Goal: Task Accomplishment & Management: Use online tool/utility

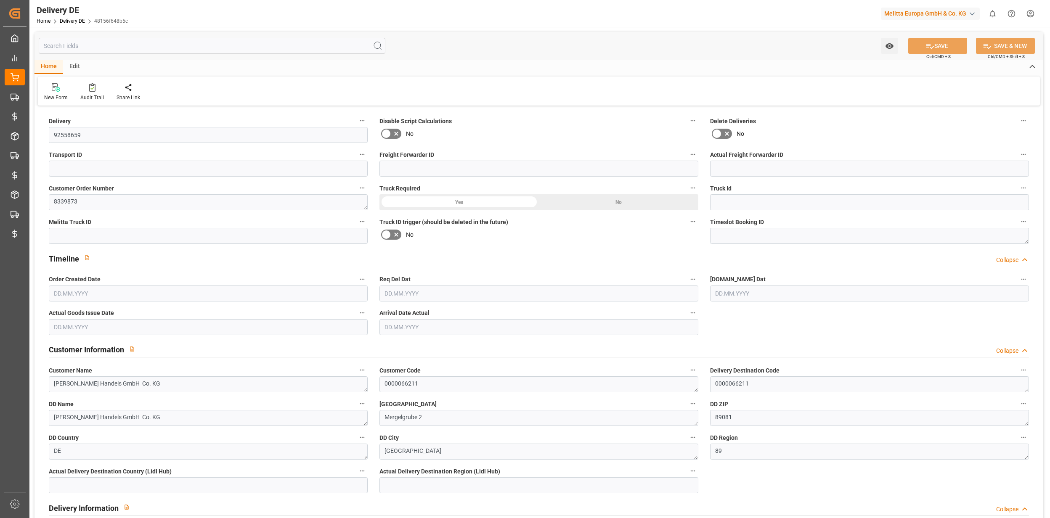
type input "0"
type input "37"
type input "2495.042"
type input "5586.24"
type input "57293.06"
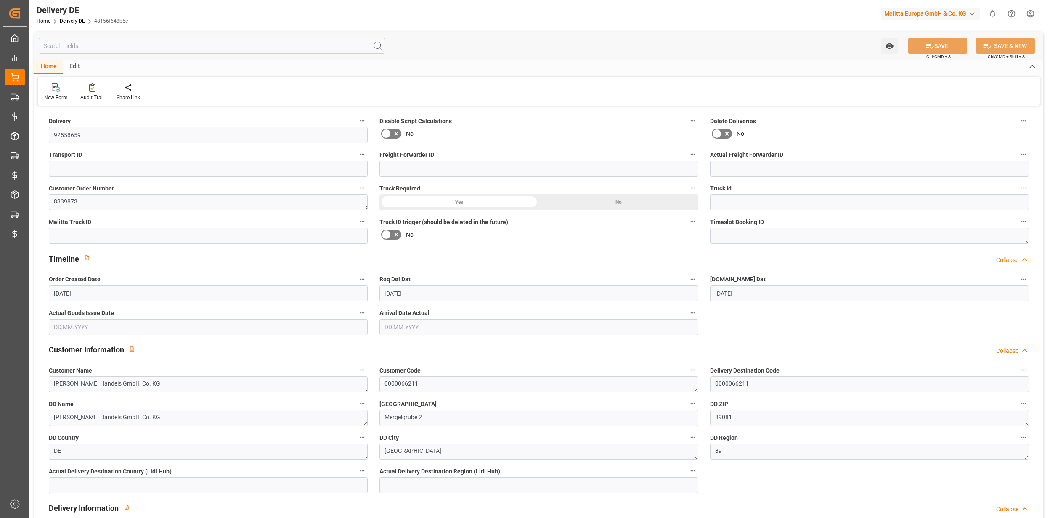
type input "[DATE]"
type input "22.09.2025"
type input "18.09.2025"
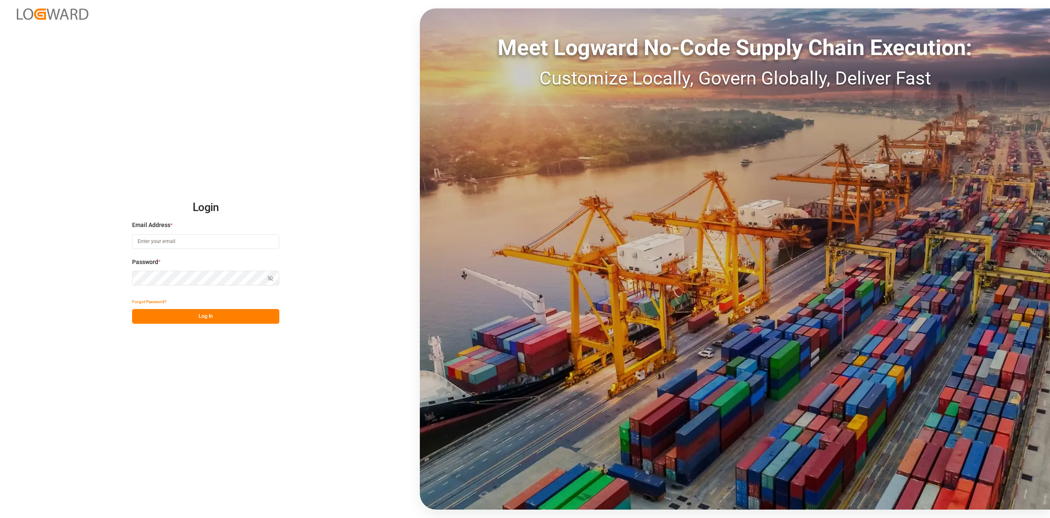
type input "jan.gerold@melitta.de"
click at [211, 323] on button "Log In" at bounding box center [205, 316] width 147 height 15
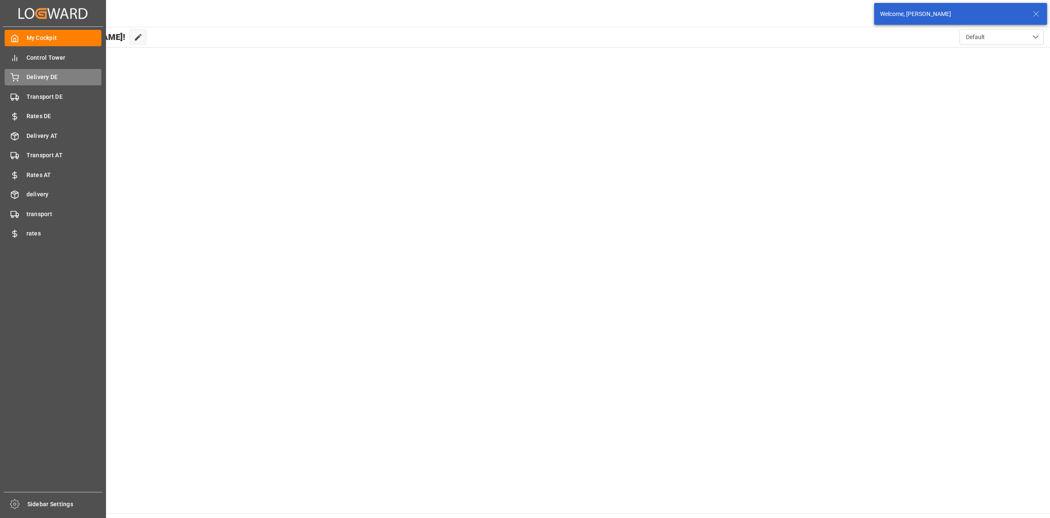
click at [50, 73] on span "Delivery DE" at bounding box center [64, 77] width 75 height 9
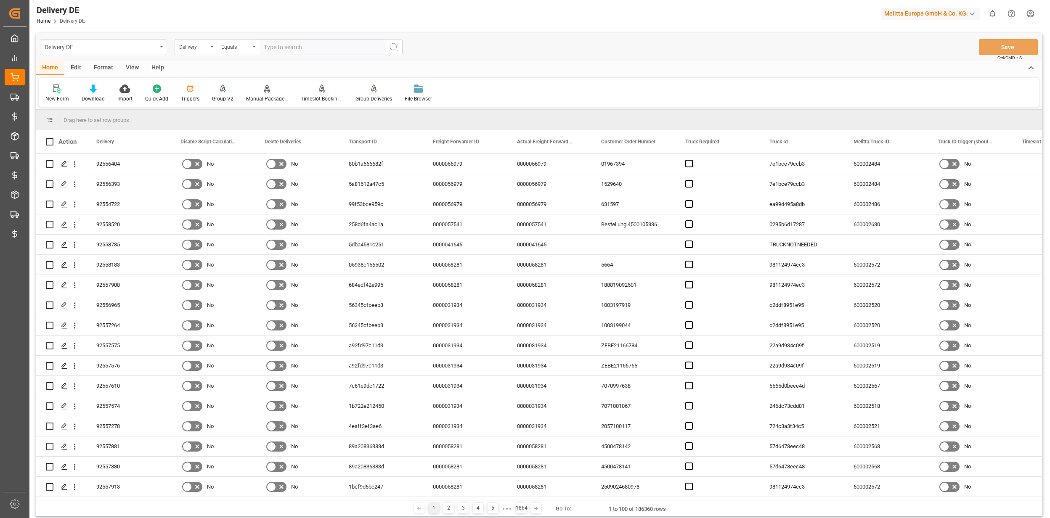
click at [69, 66] on div "Edit" at bounding box center [75, 68] width 23 height 14
click at [206, 93] on div at bounding box center [216, 88] width 29 height 9
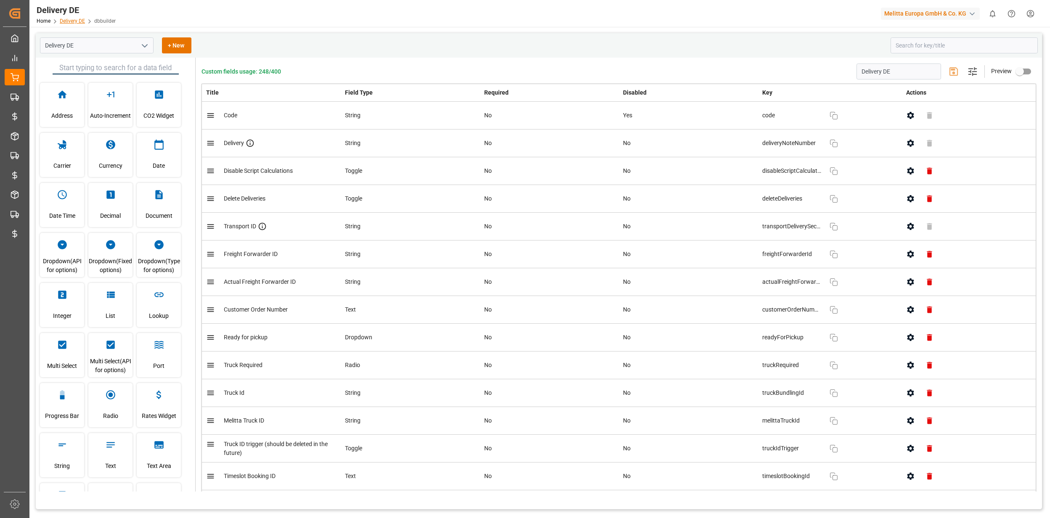
click at [73, 23] on link "Delivery DE" at bounding box center [72, 21] width 25 height 6
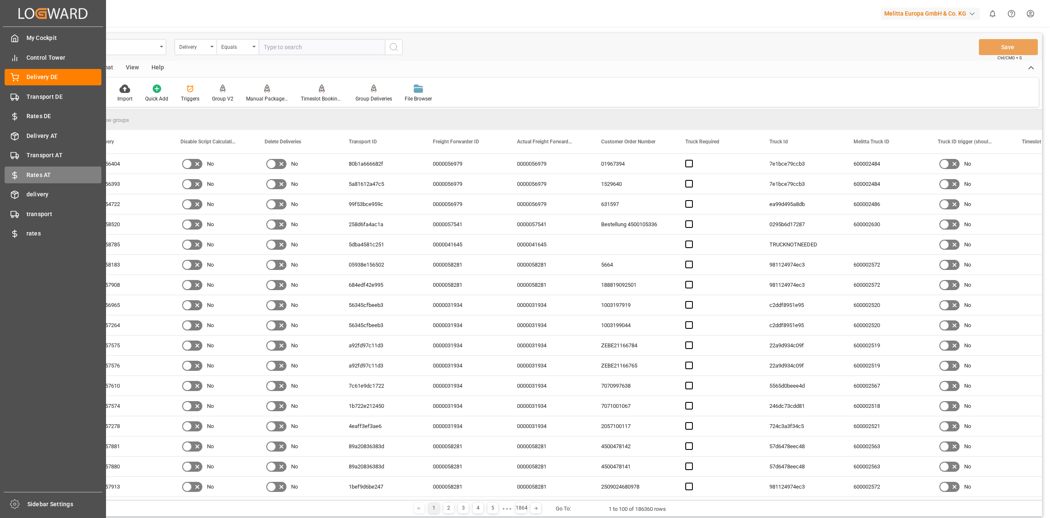
click at [19, 180] on div "Rates AT Rates AT" at bounding box center [53, 175] width 97 height 16
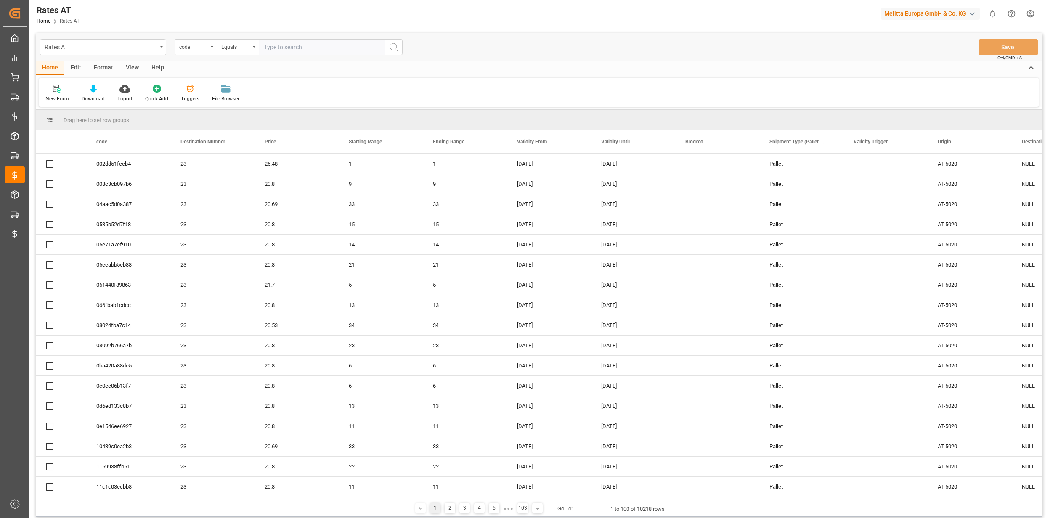
click at [98, 49] on div "Rates AT" at bounding box center [101, 46] width 112 height 11
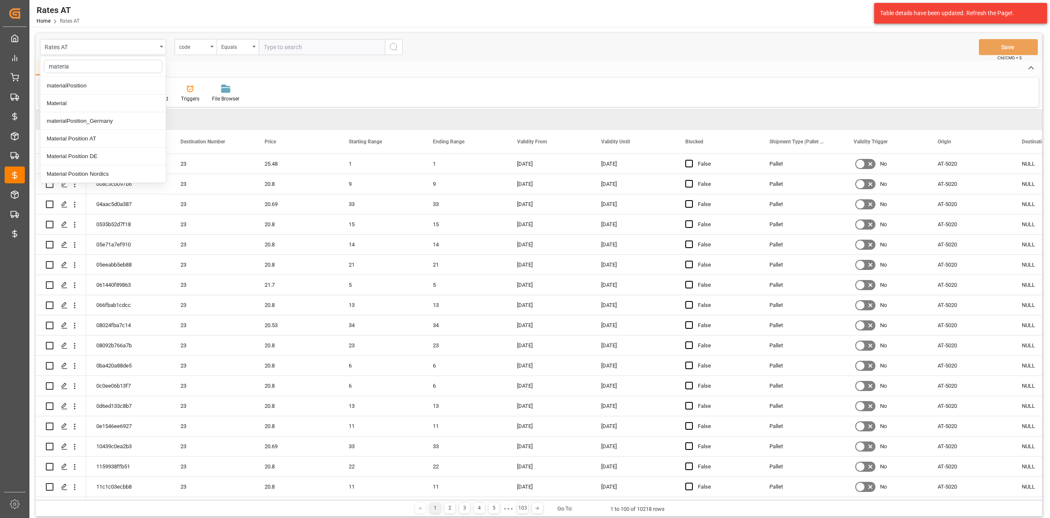
type input "material"
click at [78, 147] on div "Material Position AT" at bounding box center [102, 139] width 125 height 18
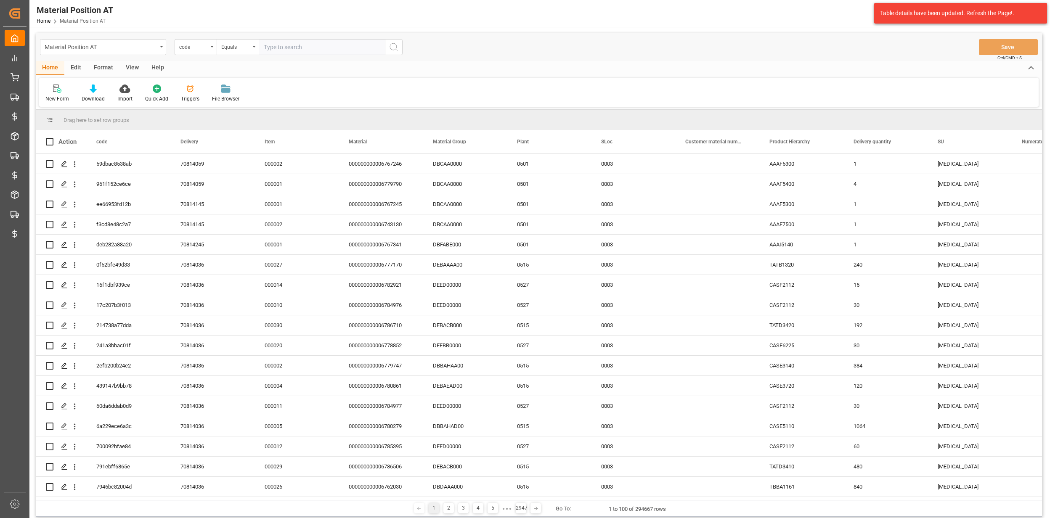
click at [78, 70] on div "Edit" at bounding box center [75, 68] width 23 height 14
click at [182, 89] on icon at bounding box center [186, 89] width 12 height 8
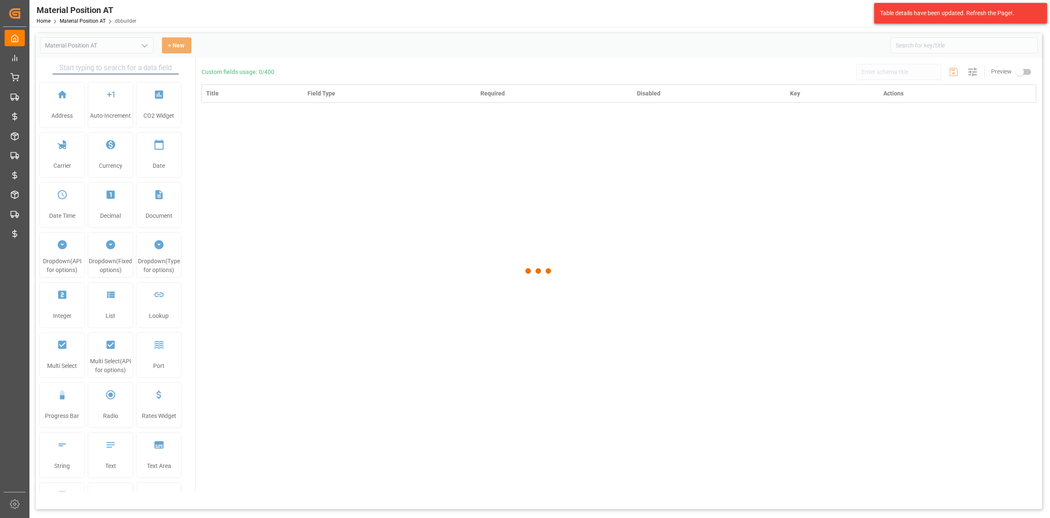
type input "Material Position AT"
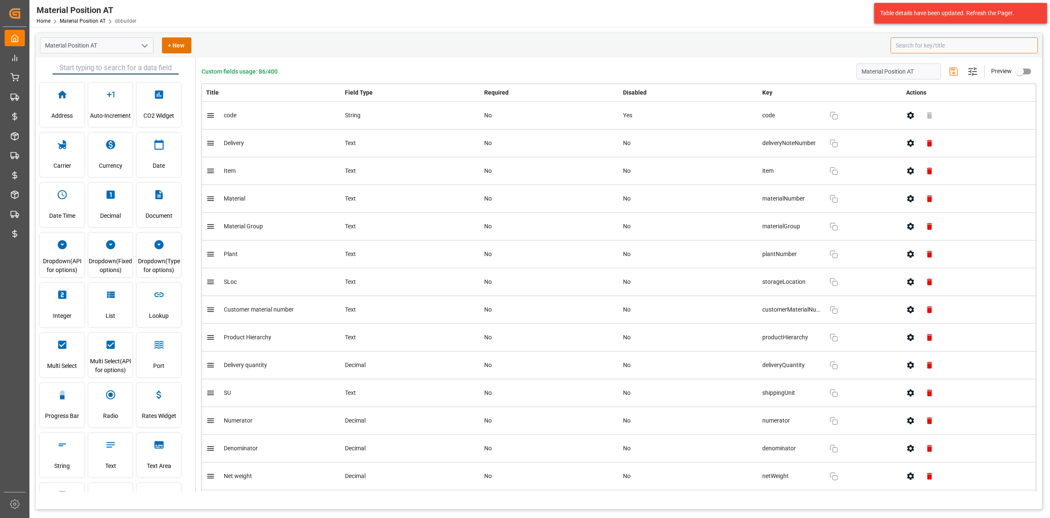
drag, startPoint x: 915, startPoint y: 39, endPoint x: 919, endPoint y: 44, distance: 6.3
click at [915, 39] on input at bounding box center [963, 45] width 147 height 16
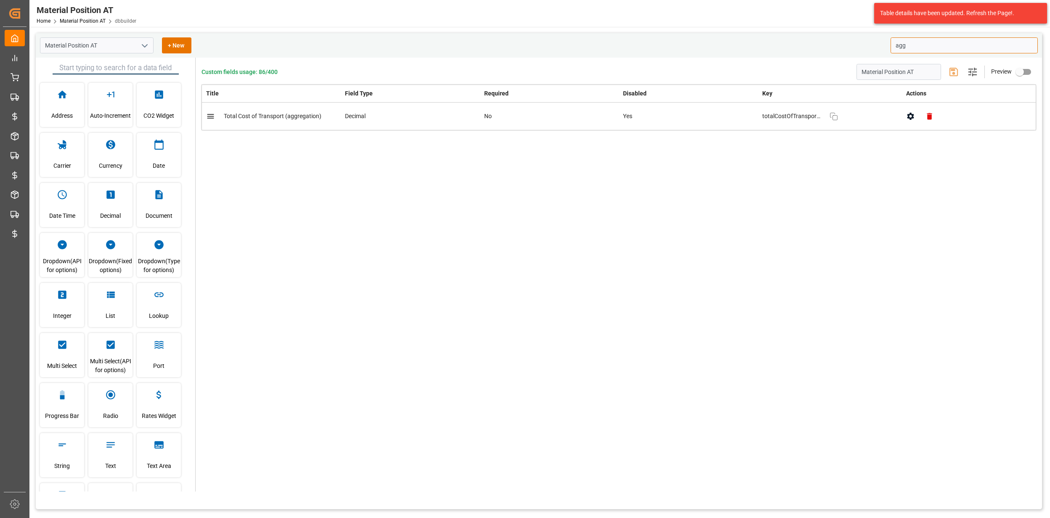
type input "agg"
click at [711, 247] on div "Custom fields usage: 86/400 Material Position AT Settings Preview Title Field T…" at bounding box center [619, 275] width 846 height 434
click at [909, 120] on icon "button" at bounding box center [910, 116] width 9 height 9
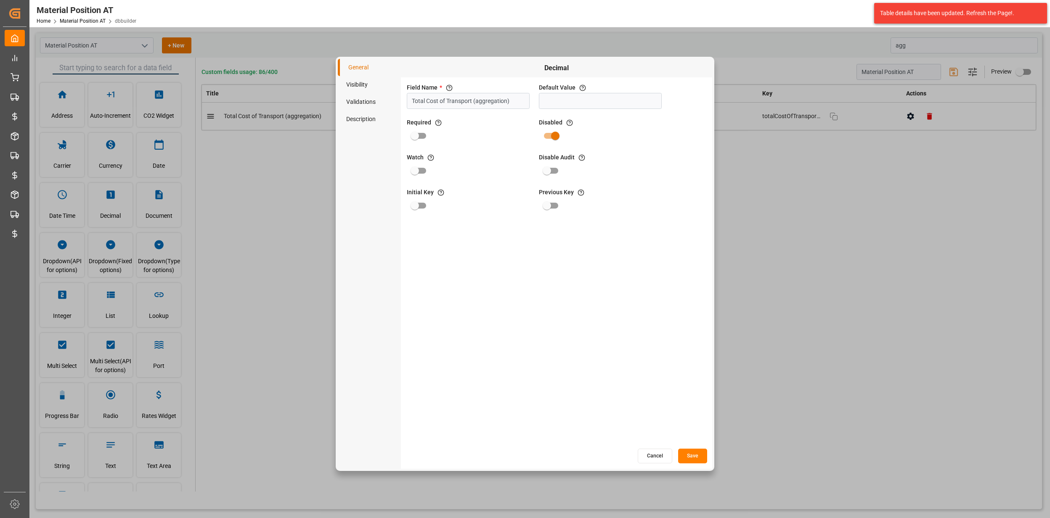
click at [787, 264] on div "General Visibility Validations Description Decimal Field Name * The title of th…" at bounding box center [525, 259] width 1050 height 518
click at [663, 450] on button "Cancel" at bounding box center [655, 456] width 34 height 15
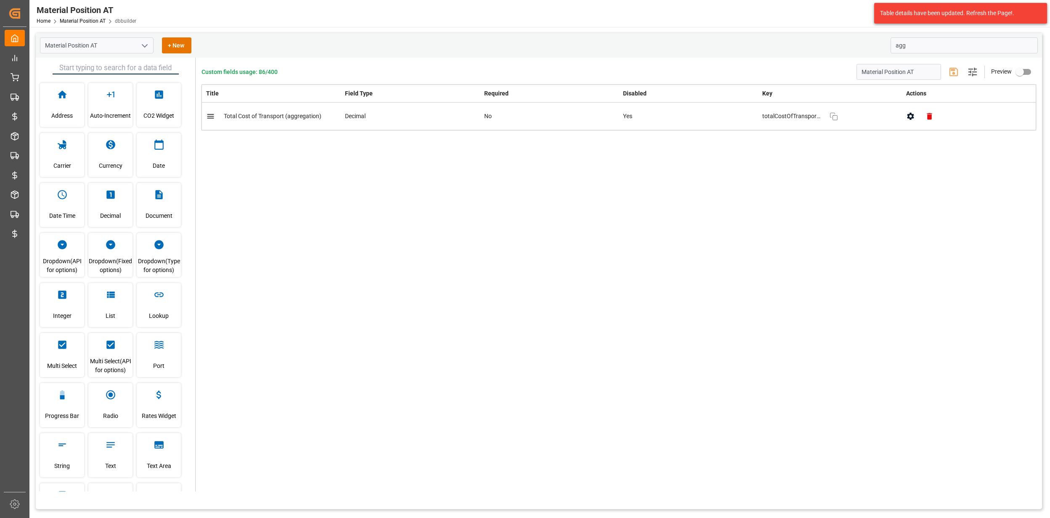
click at [906, 117] on icon "button" at bounding box center [910, 116] width 9 height 9
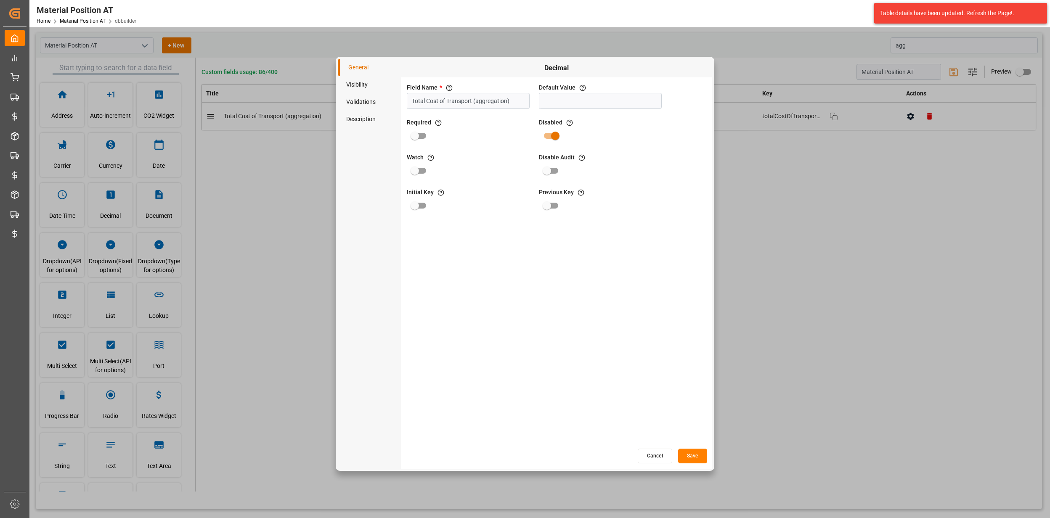
click at [377, 88] on li "Visibility" at bounding box center [369, 84] width 63 height 17
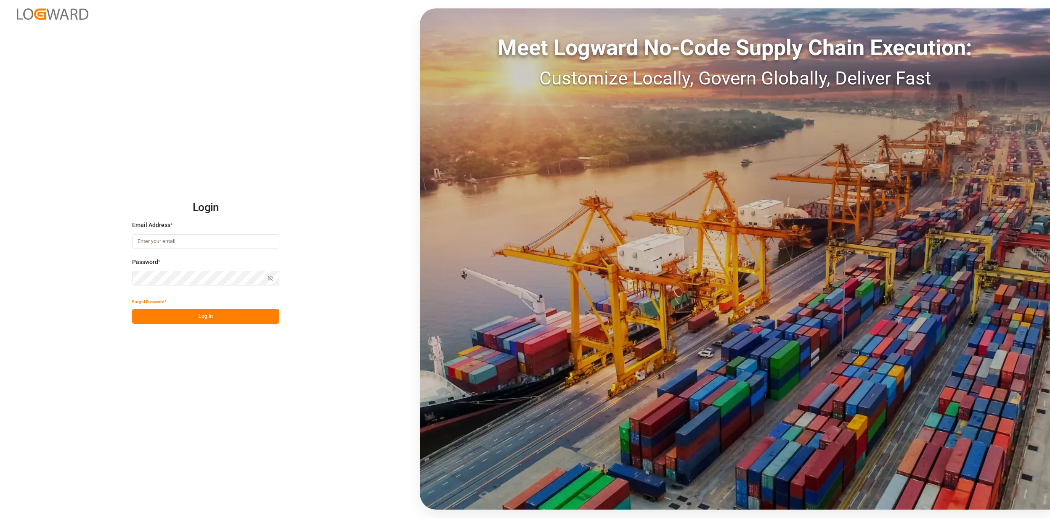
type input "jan.gerold@melitta.de"
click at [198, 305] on div "Forgot Password?" at bounding box center [205, 301] width 147 height 15
click at [200, 321] on button "Log In" at bounding box center [205, 316] width 147 height 15
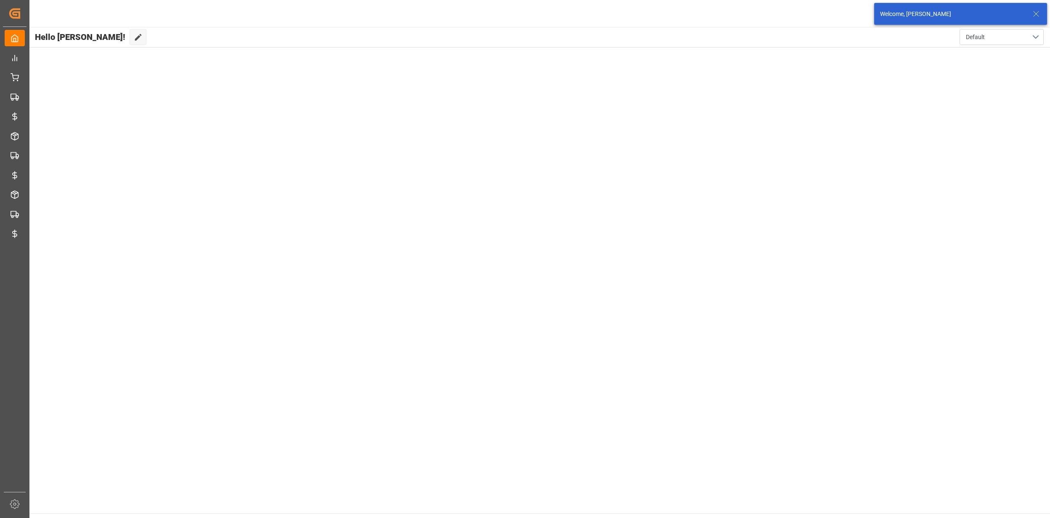
click at [1044, 11] on div "Welcome, [PERSON_NAME]" at bounding box center [960, 14] width 173 height 22
click at [1037, 16] on icon at bounding box center [1036, 14] width 10 height 10
click at [962, 16] on div "Melitta Europa GmbH & Co. KG" at bounding box center [930, 14] width 99 height 12
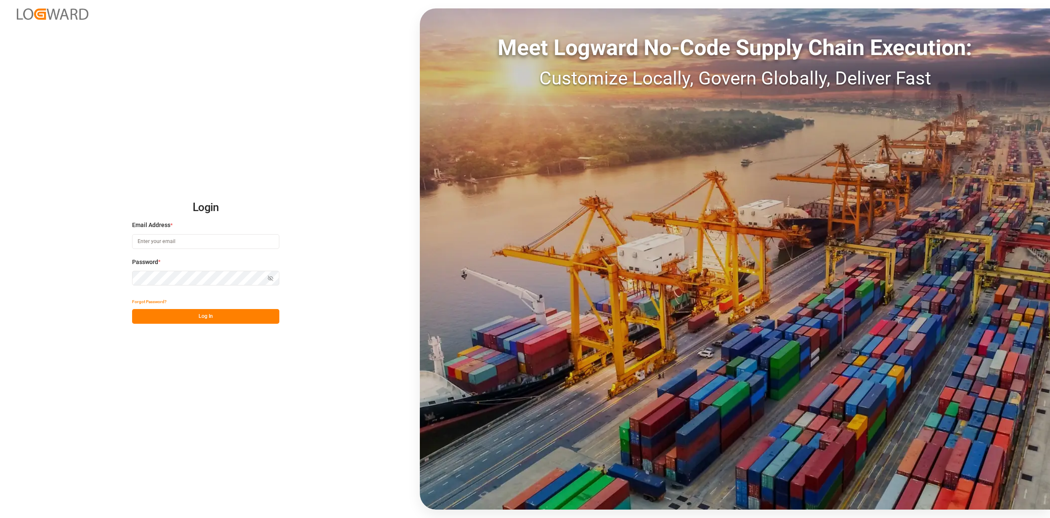
type input "jan.gerold@melitta.de"
click at [179, 307] on button "Log In" at bounding box center [205, 316] width 147 height 15
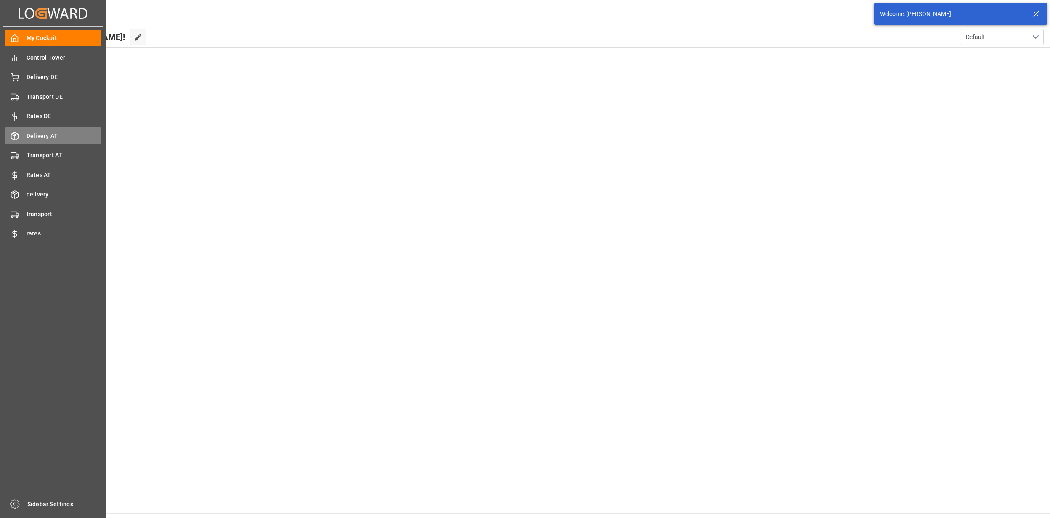
click at [66, 143] on div "Delivery AT Delivery AT" at bounding box center [53, 135] width 97 height 16
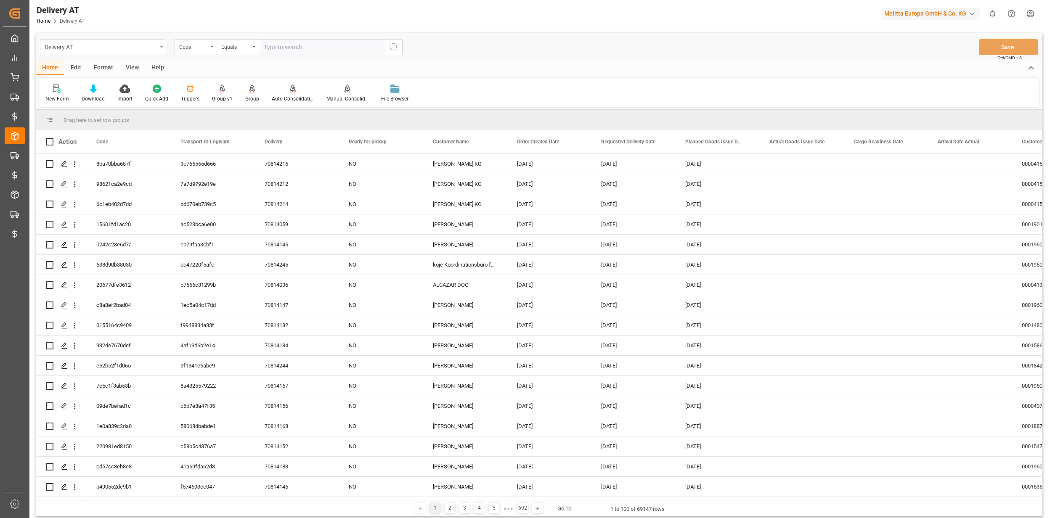
click at [147, 49] on div "Delivery AT" at bounding box center [101, 46] width 112 height 11
type input "mater"
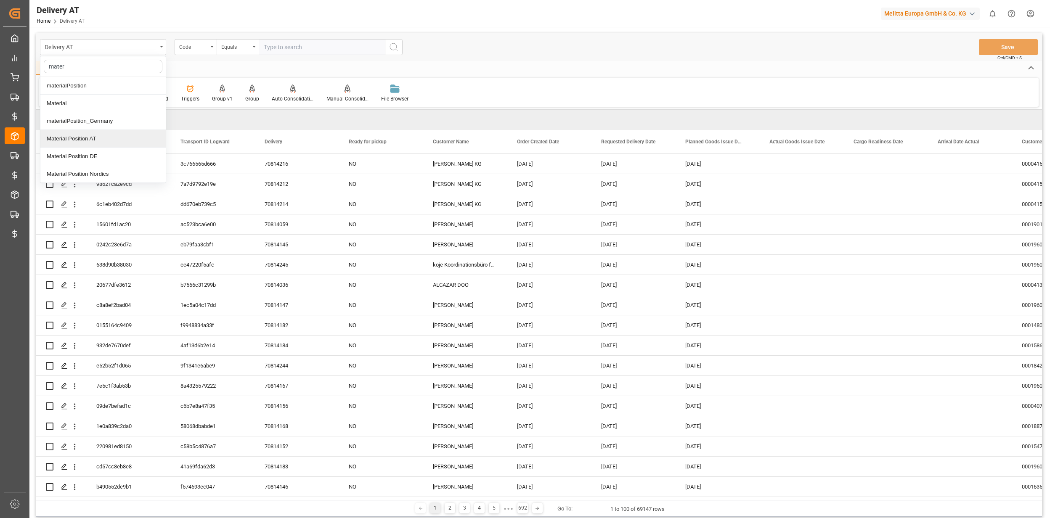
click at [115, 143] on div "Material Position AT" at bounding box center [102, 139] width 125 height 18
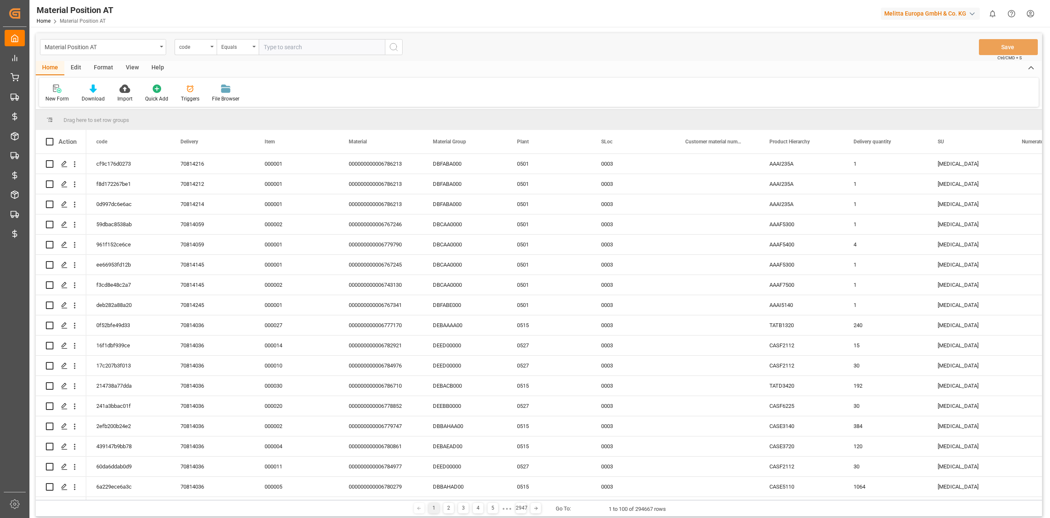
click at [78, 66] on div "Edit" at bounding box center [75, 68] width 23 height 14
click at [186, 89] on icon at bounding box center [184, 89] width 8 height 8
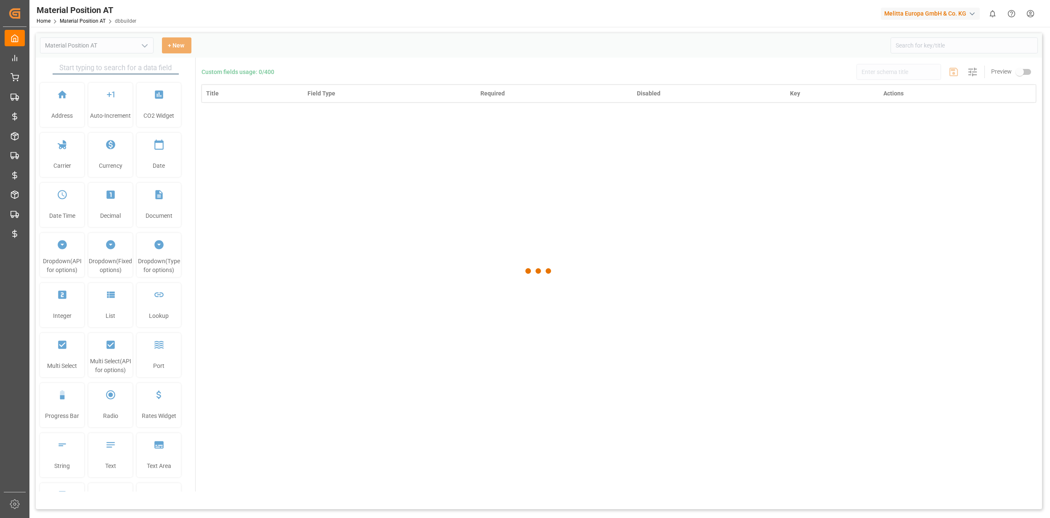
type input "Material Position AT"
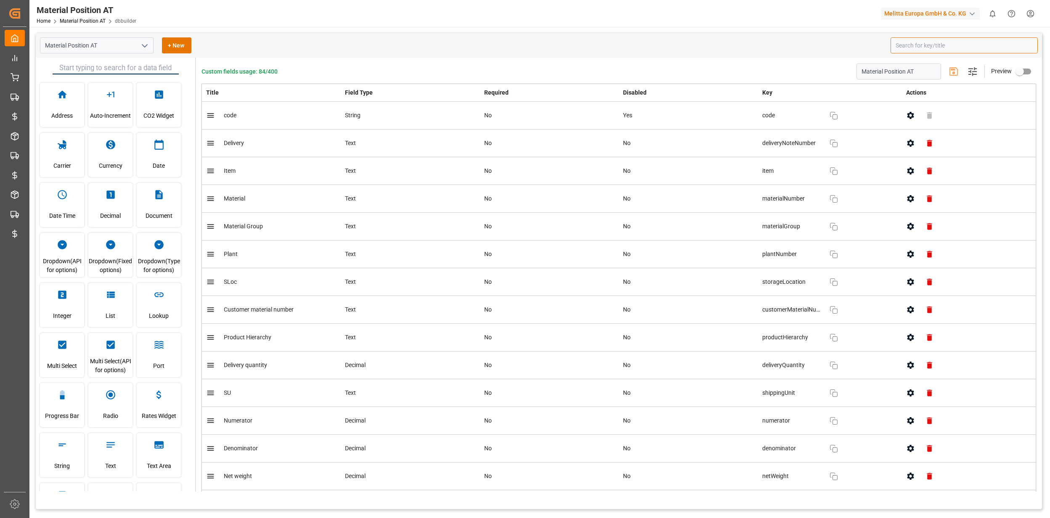
click at [681, 42] on input at bounding box center [963, 45] width 147 height 16
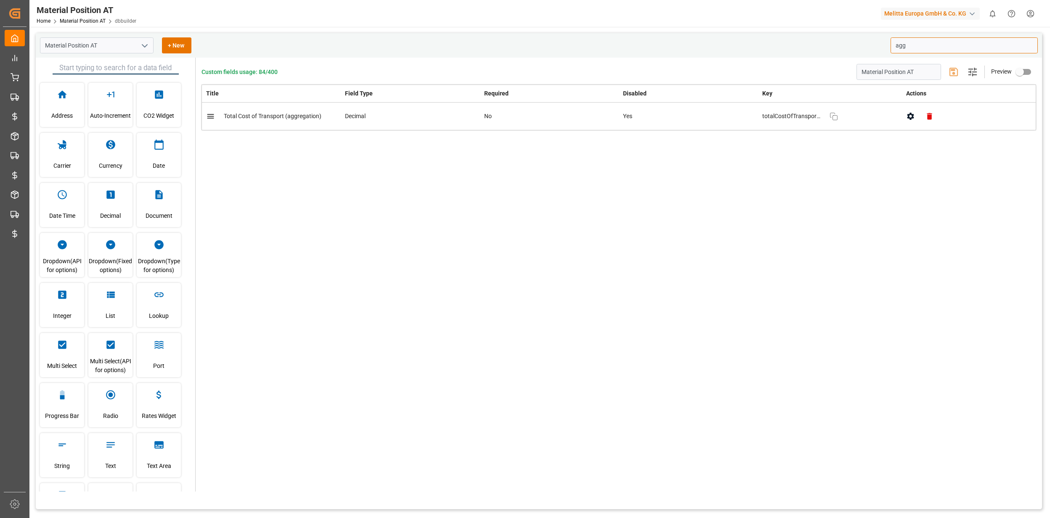
click at [681, 118] on icon "button" at bounding box center [910, 116] width 7 height 7
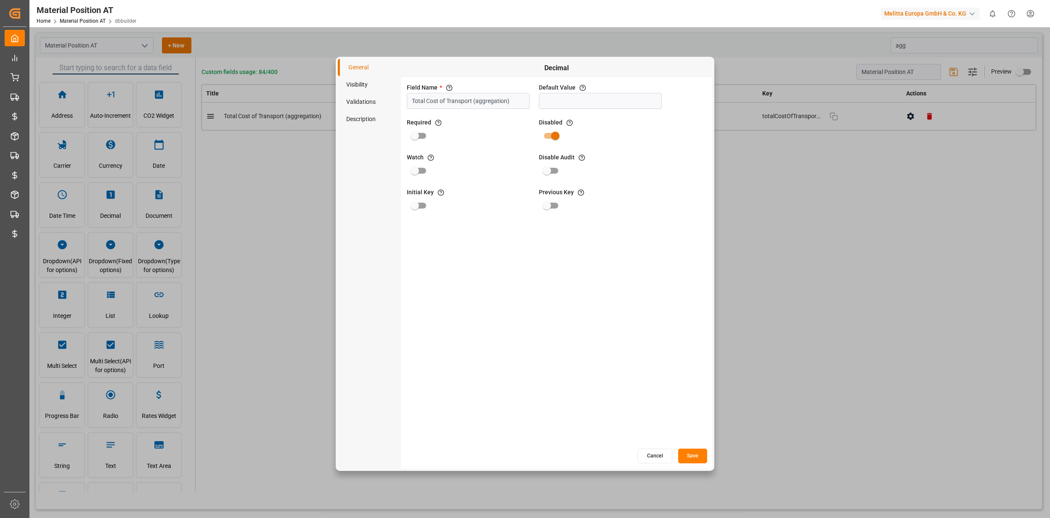
click at [660, 307] on button "Cancel" at bounding box center [655, 456] width 34 height 15
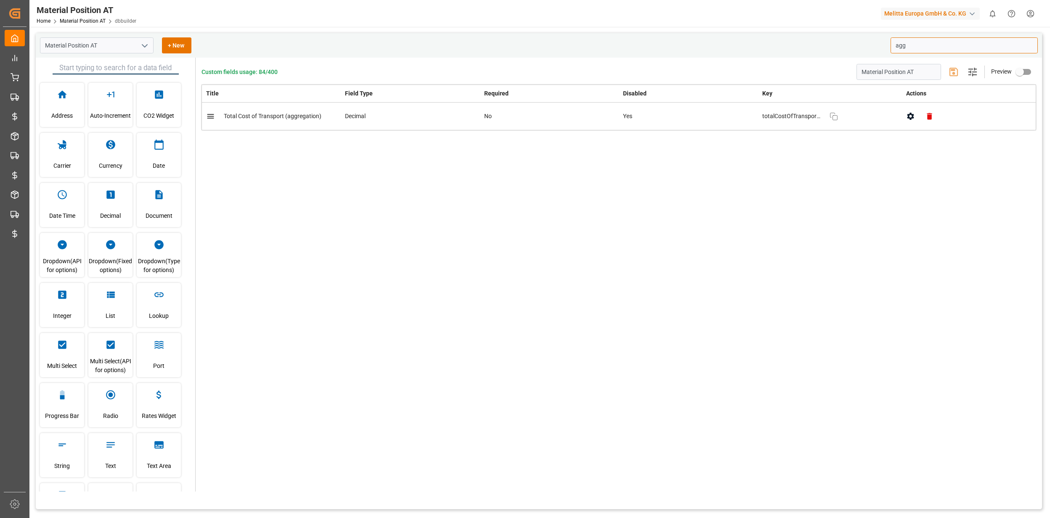
click at [681, 49] on input "agg" at bounding box center [963, 45] width 147 height 16
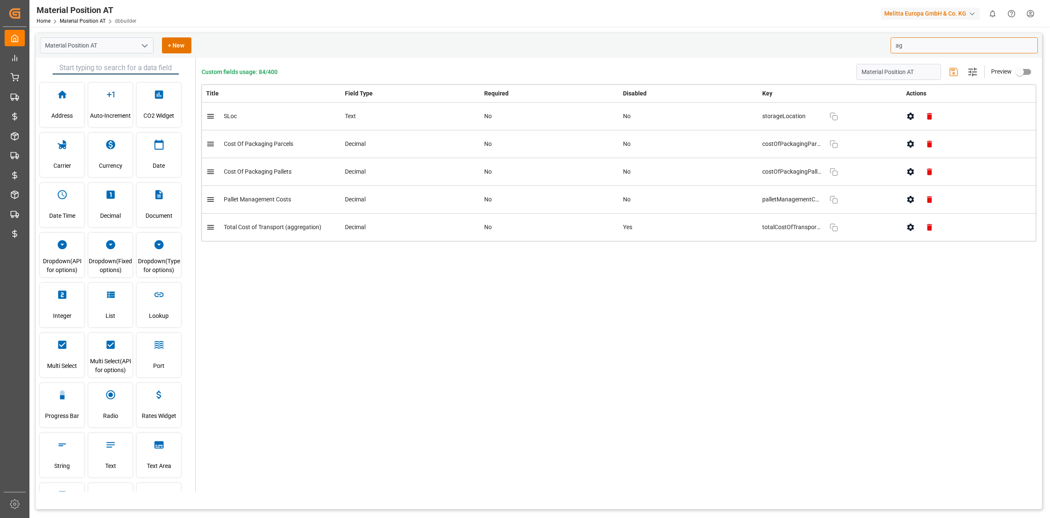
type input "a"
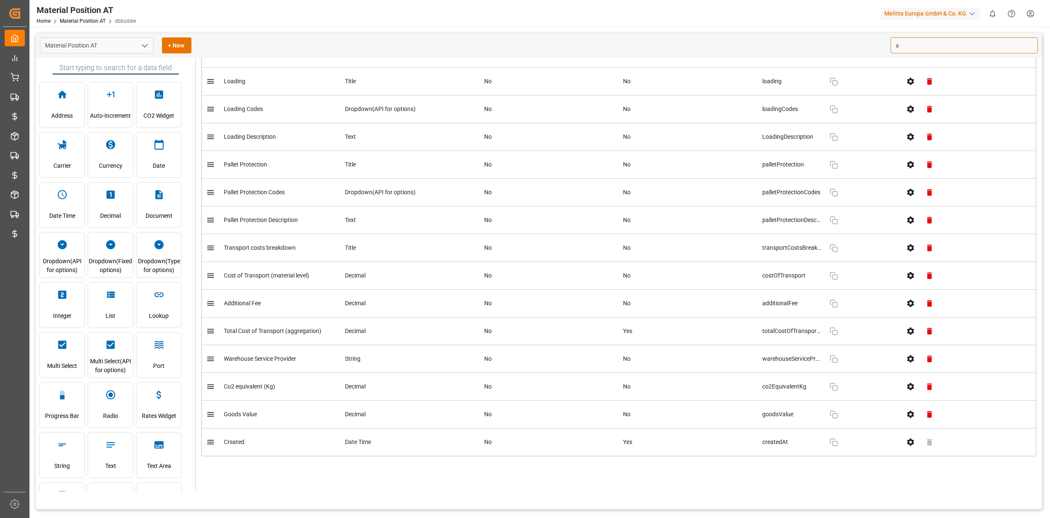
scroll to position [1348, 0]
click at [681, 44] on input "a" at bounding box center [963, 45] width 147 height 16
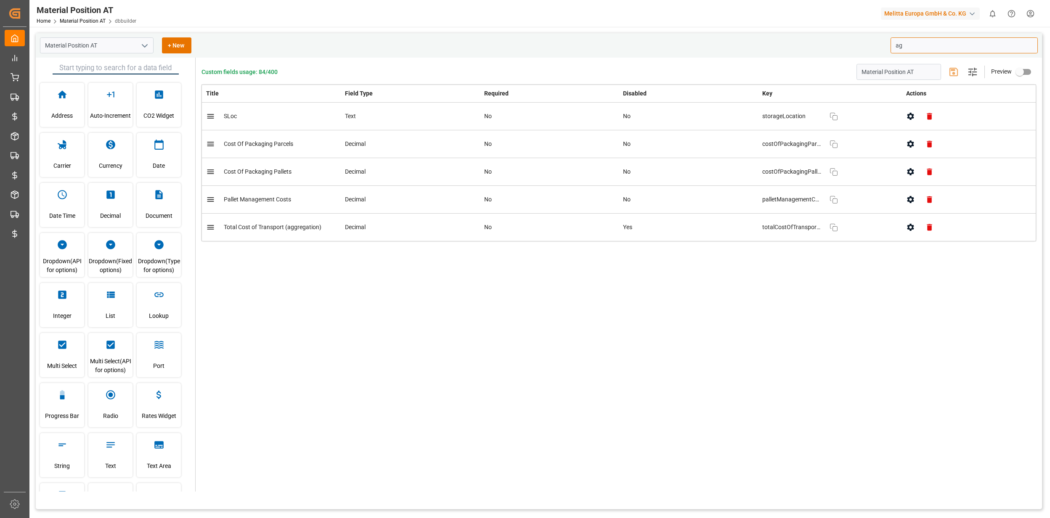
scroll to position [0, 0]
type input "agg"
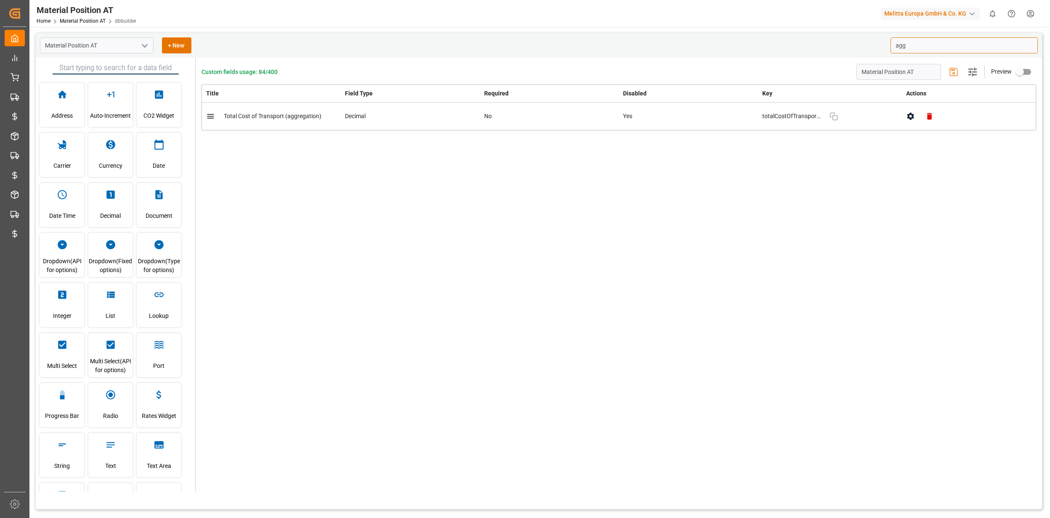
click at [681, 114] on icon "button" at bounding box center [910, 116] width 9 height 9
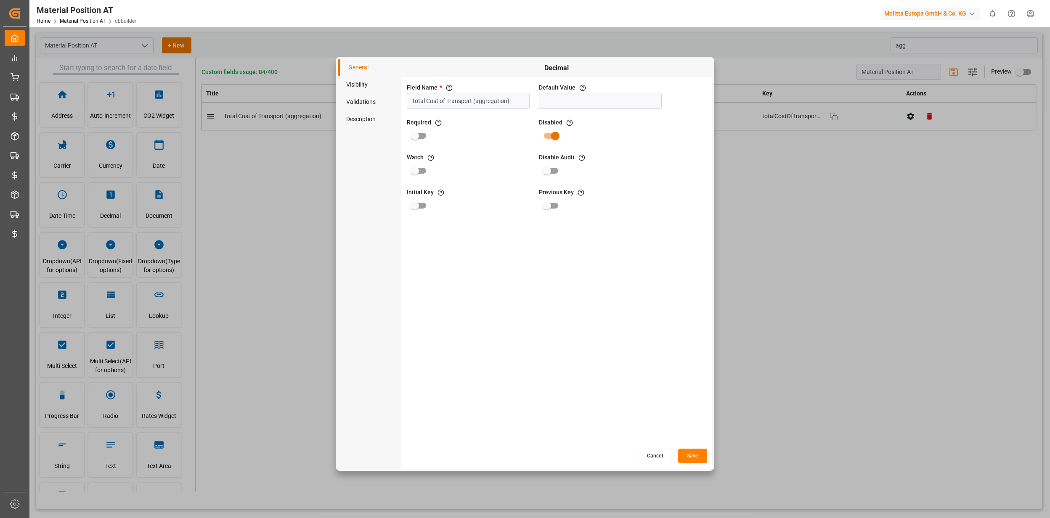
click at [654, 307] on button "Cancel" at bounding box center [655, 456] width 34 height 15
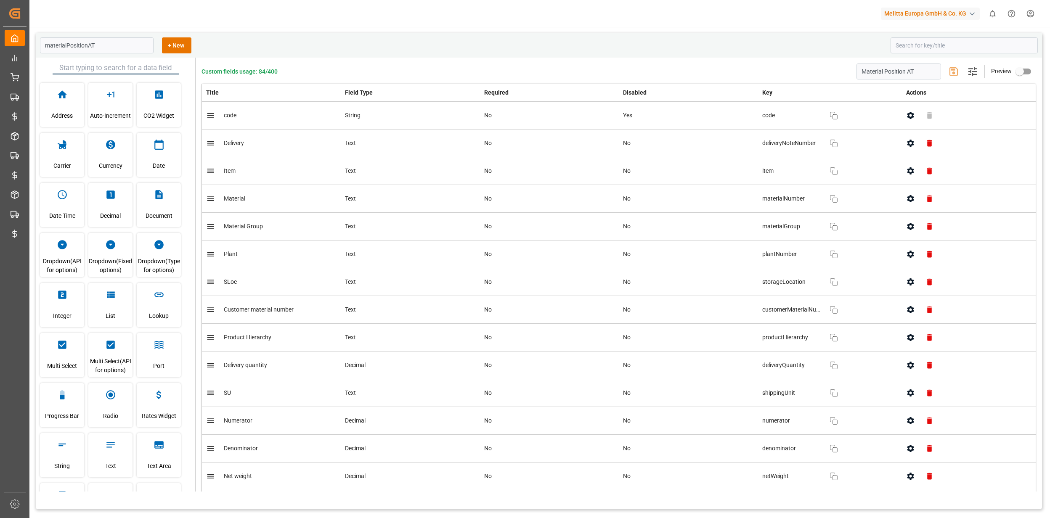
type input "Material Position AT"
click at [85, 21] on link "Material Position AT" at bounding box center [83, 21] width 46 height 6
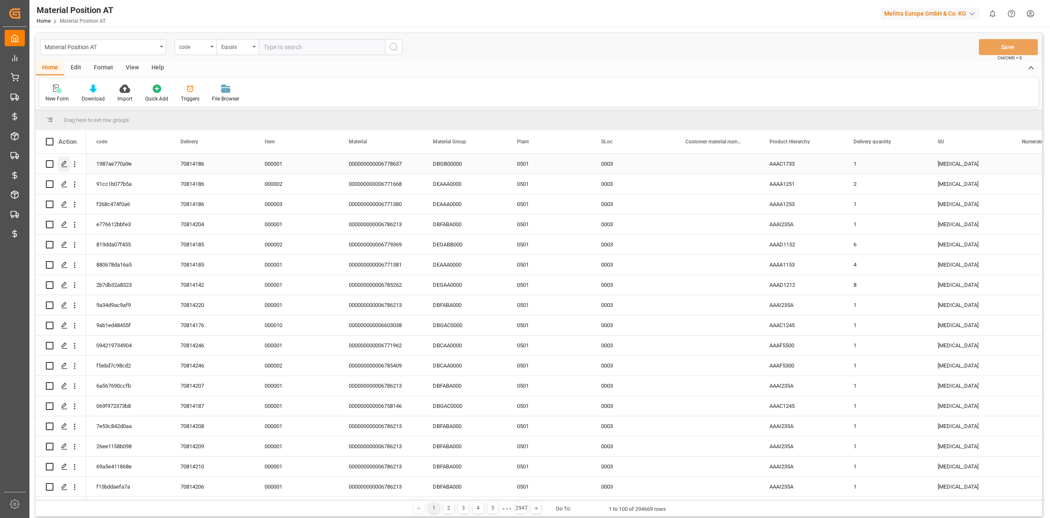
click at [64, 167] on line "Press SPACE to select this row." at bounding box center [64, 167] width 5 height 0
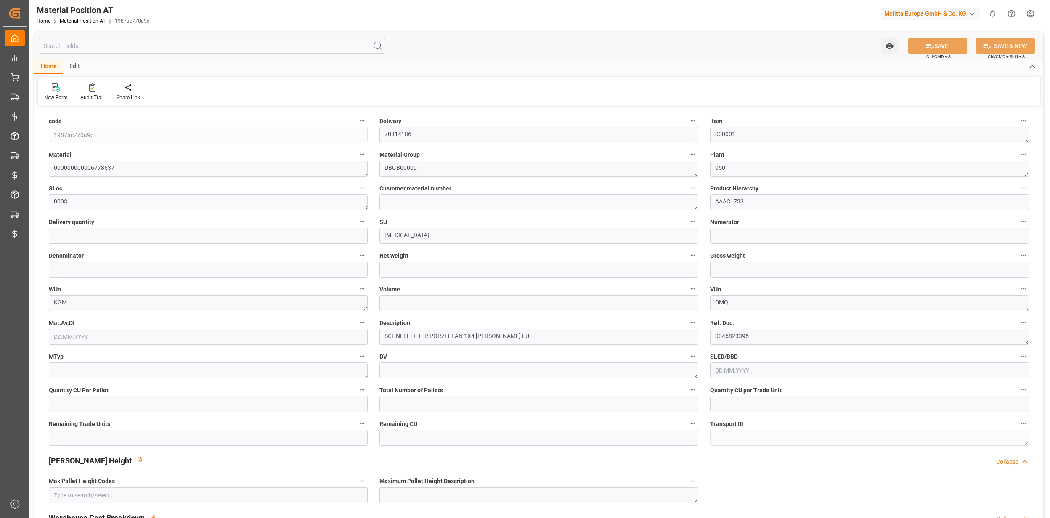
type input "1"
type input "0.596"
type input "0.71"
type input "3.5"
type input "288"
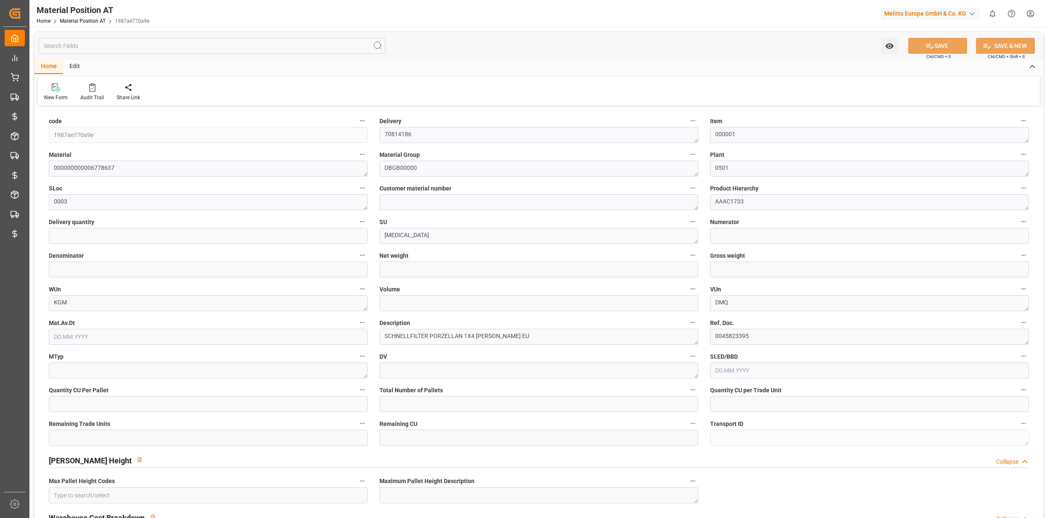
type input "0"
type input "1"
type input "0"
type input "0.36"
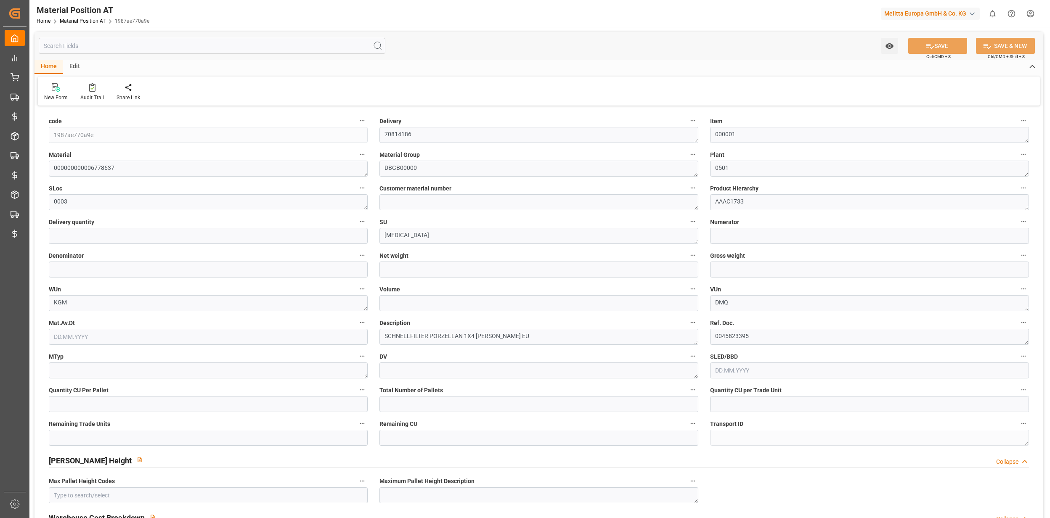
type input "0"
type input "0.1316"
type input "0"
type input "0.8973"
type input "0"
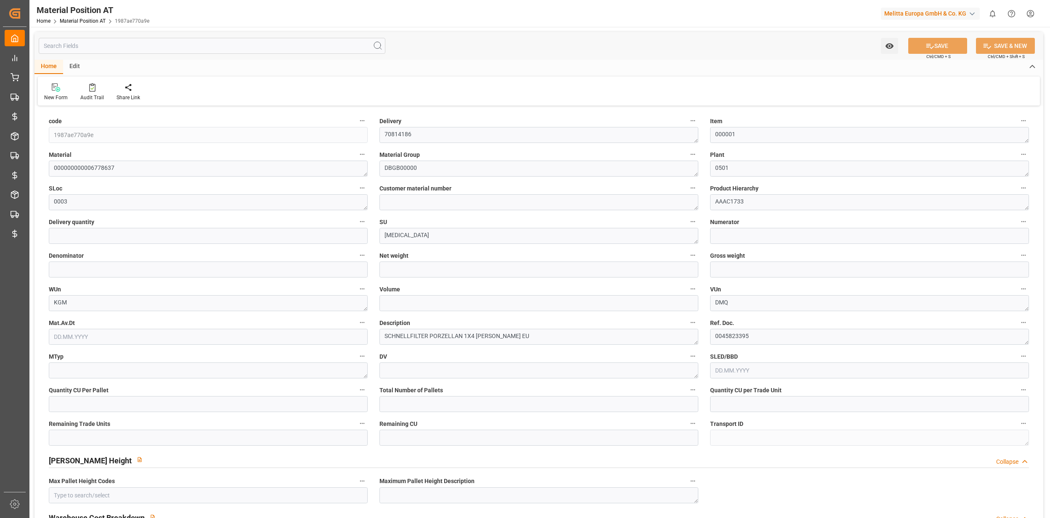
type input "0"
type input "0.1538"
type input "15.09.2025 15:56"
click at [110, 48] on input "text" at bounding box center [212, 46] width 347 height 16
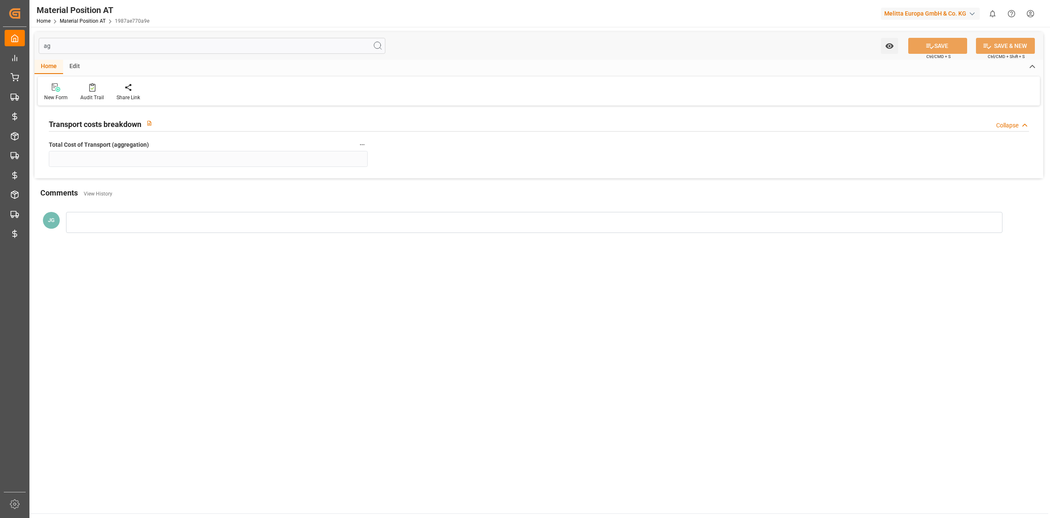
type input "a"
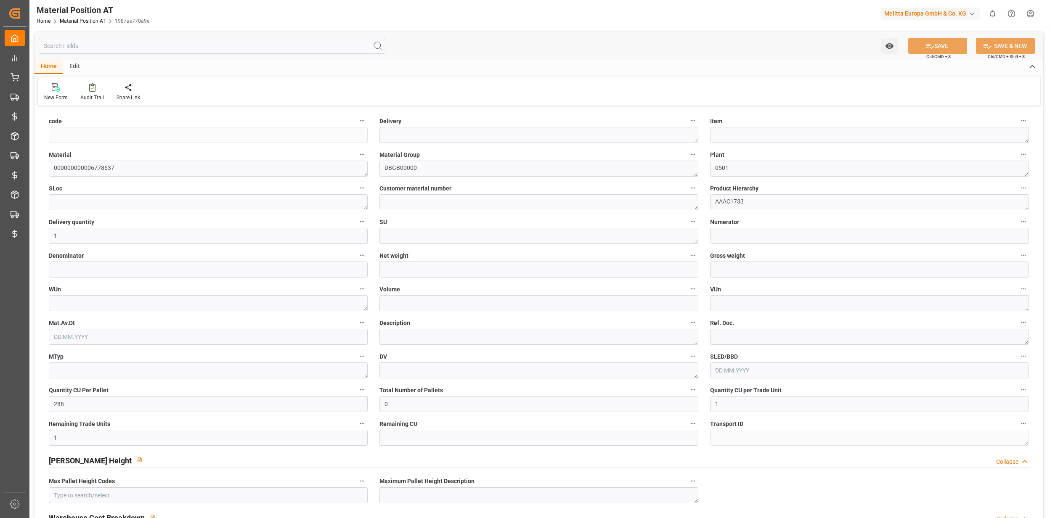
type input "1987ae770a9e"
type textarea "70814186"
type textarea "000001"
type textarea "0003"
type textarea "PCE"
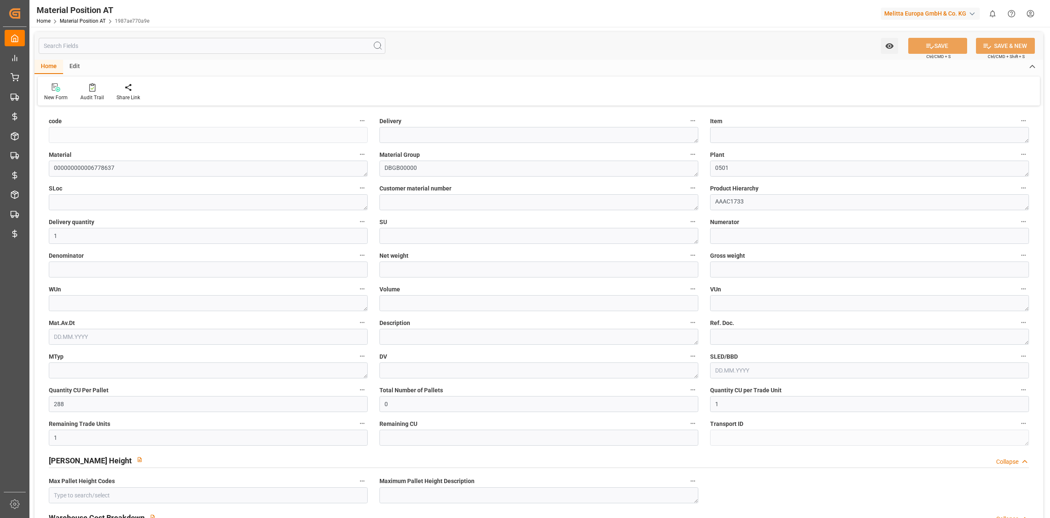
type textarea "KGM"
type textarea "DMQ"
type textarea "SCHNELLFILTER PORZELLAN 1X4 WEISS EU"
type textarea "0045823395"
type input "15.09.2025 15:56"
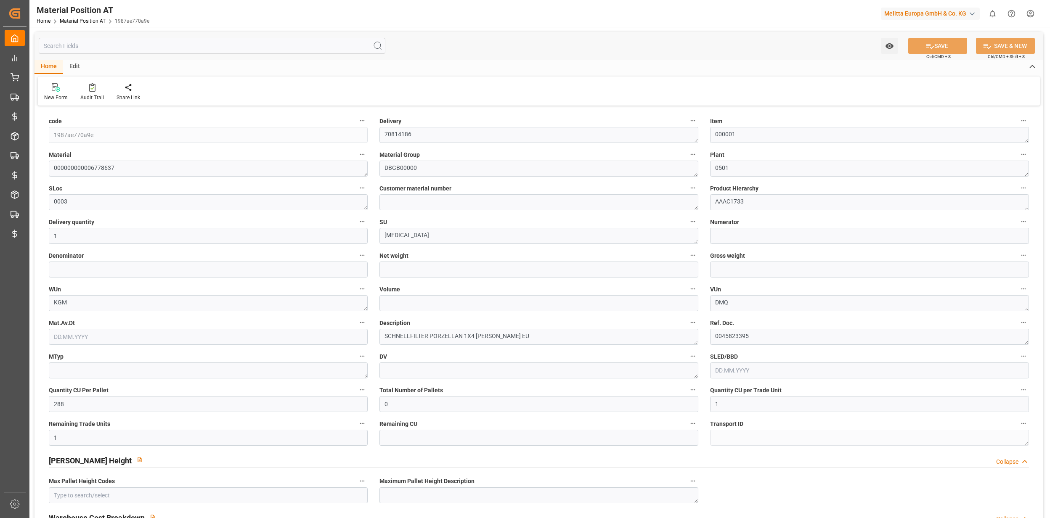
type input "0.596"
type input "0.71"
type input "3.5"
type input "0"
type input "0.1538"
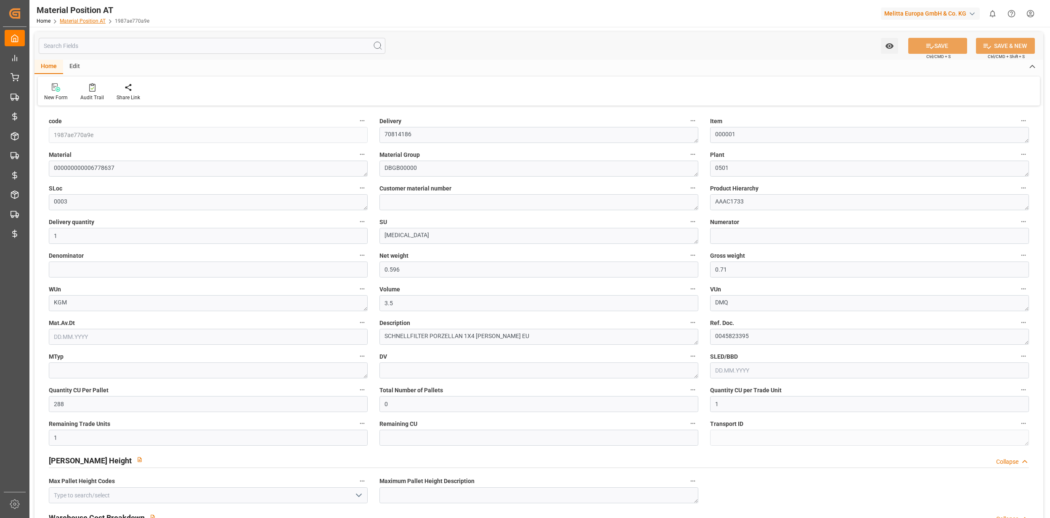
click at [90, 23] on link "Material Position AT" at bounding box center [83, 21] width 46 height 6
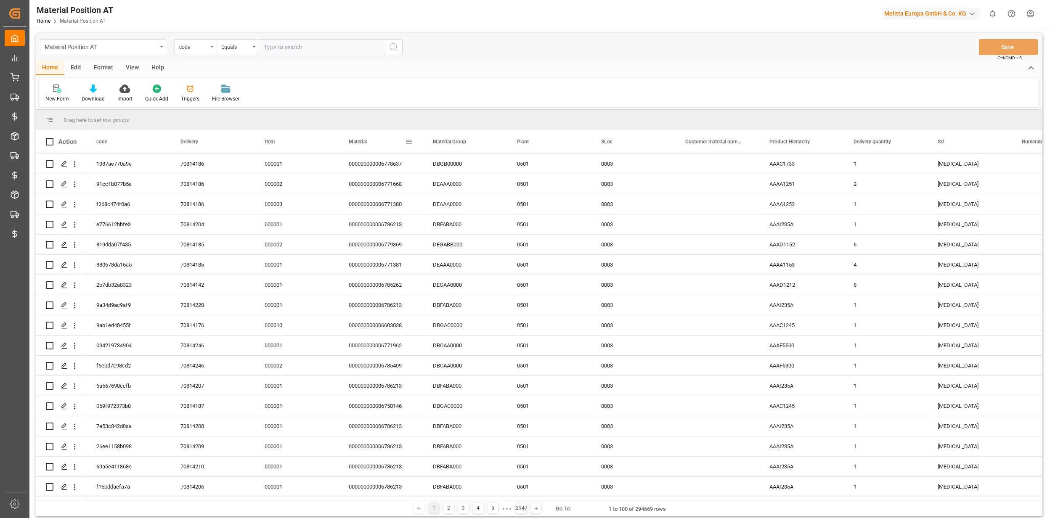
click at [409, 138] on span at bounding box center [409, 142] width 8 height 8
click at [481, 147] on span "columns" at bounding box center [479, 143] width 31 height 15
click at [411, 164] on input "Toggle Select All Columns" at bounding box center [410, 165] width 8 height 8
checkbox input "false"
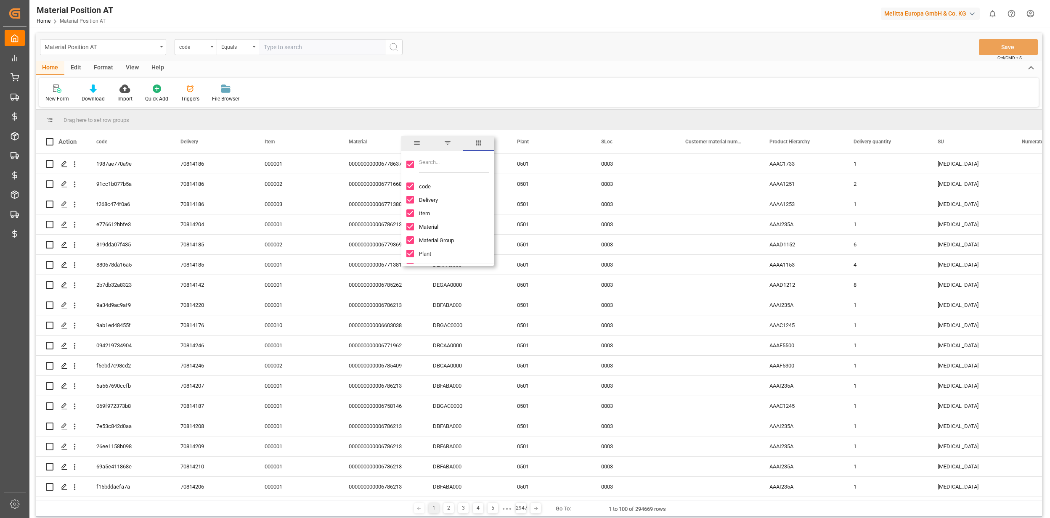
checkbox input "false"
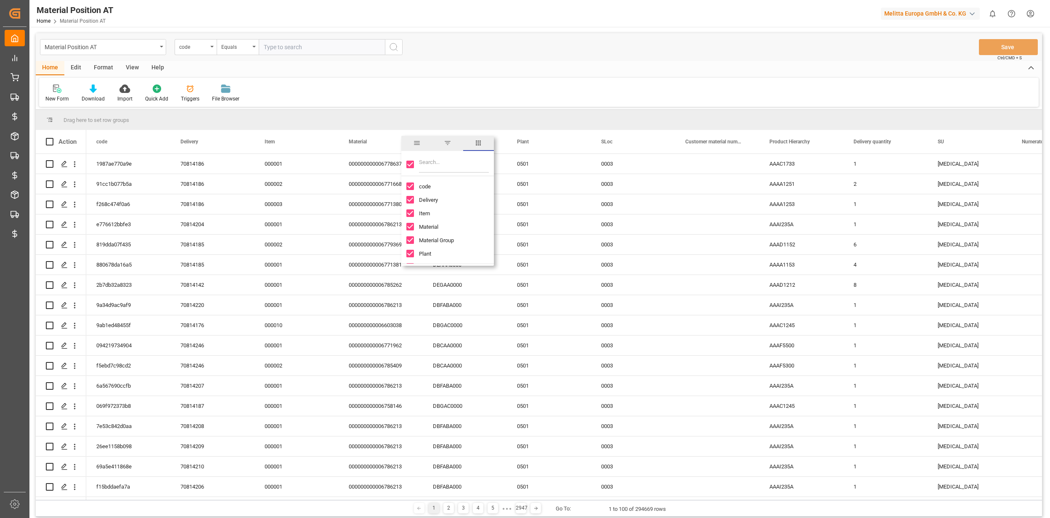
checkbox input "false"
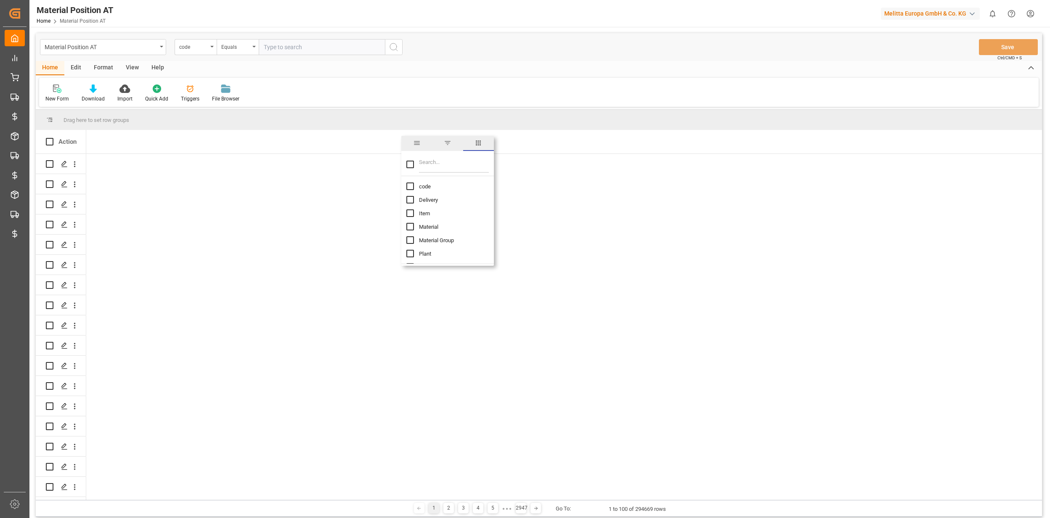
click at [432, 162] on input "Filter Columns Input" at bounding box center [454, 164] width 70 height 17
type input "total"
click at [410, 201] on input "Total Cost of Transport (aggregation) column toggle visibility (hidden)" at bounding box center [410, 200] width 8 height 8
checkbox input "true"
checkbox input "false"
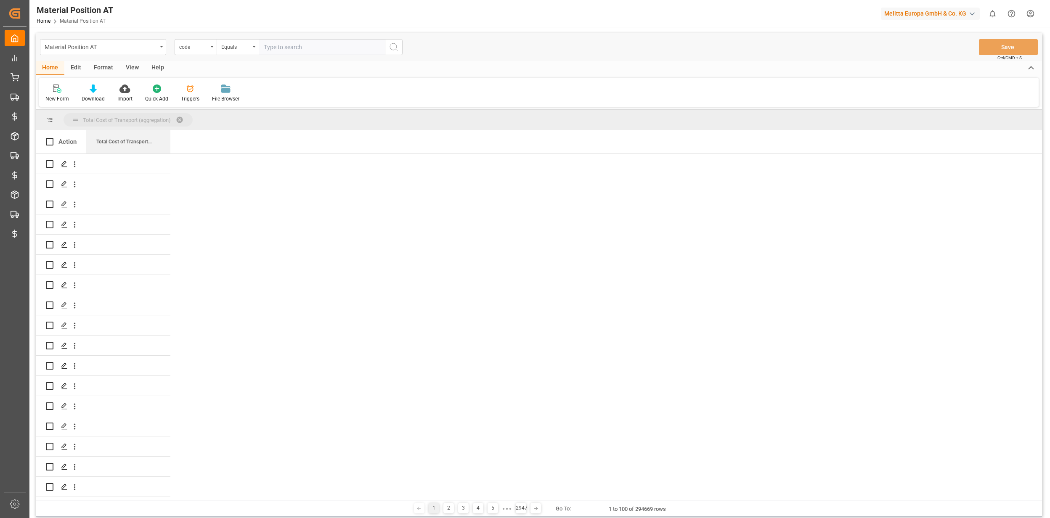
drag, startPoint x: 146, startPoint y: 148, endPoint x: 136, endPoint y: 128, distance: 22.6
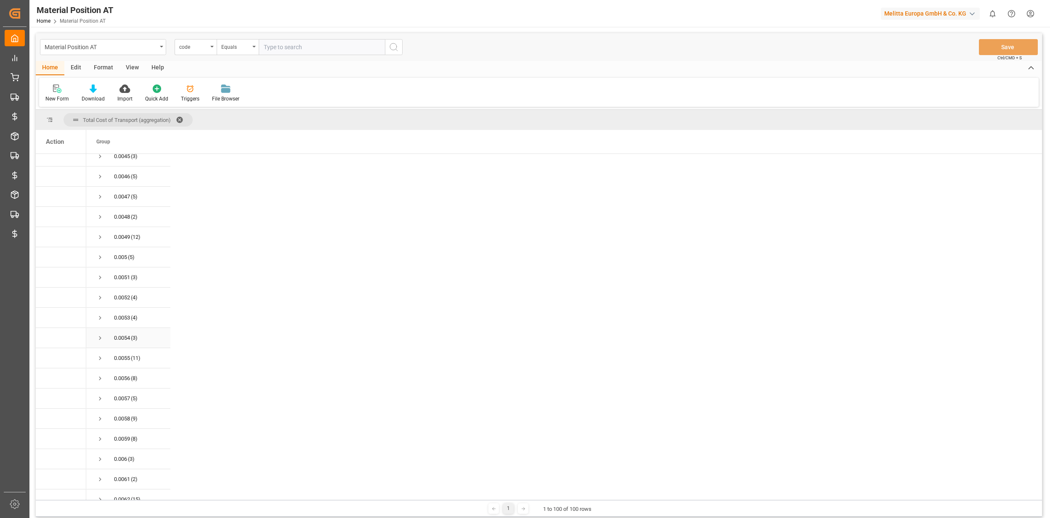
scroll to position [617, 0]
click at [183, 119] on span at bounding box center [182, 120] width 13 height 8
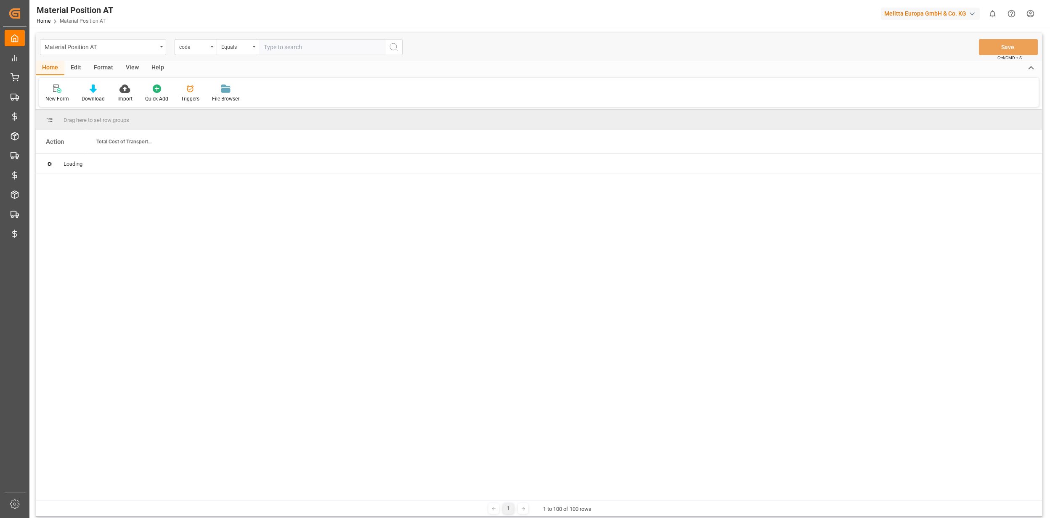
scroll to position [0, 0]
click at [82, 68] on div "Edit" at bounding box center [75, 68] width 23 height 14
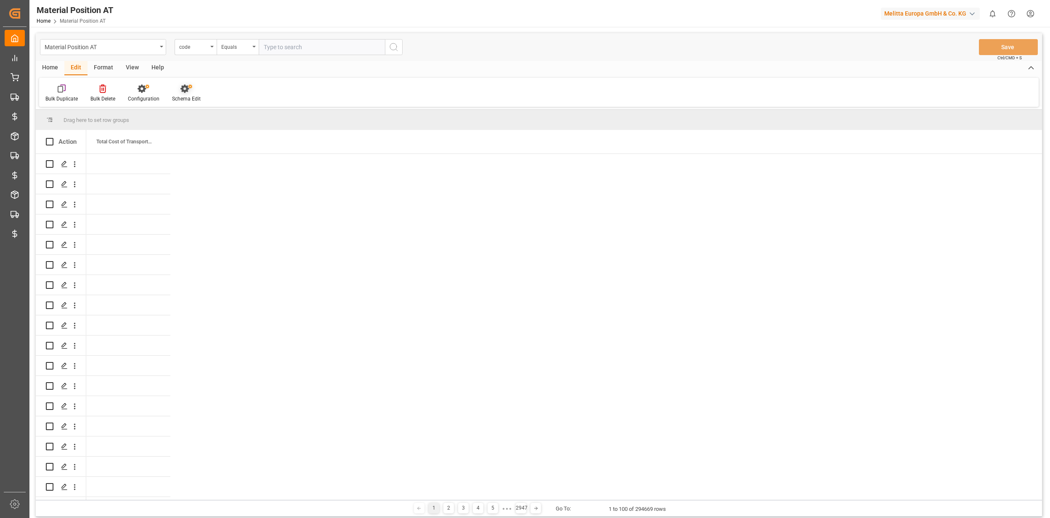
click at [188, 95] on div "Schema Edit" at bounding box center [186, 99] width 29 height 8
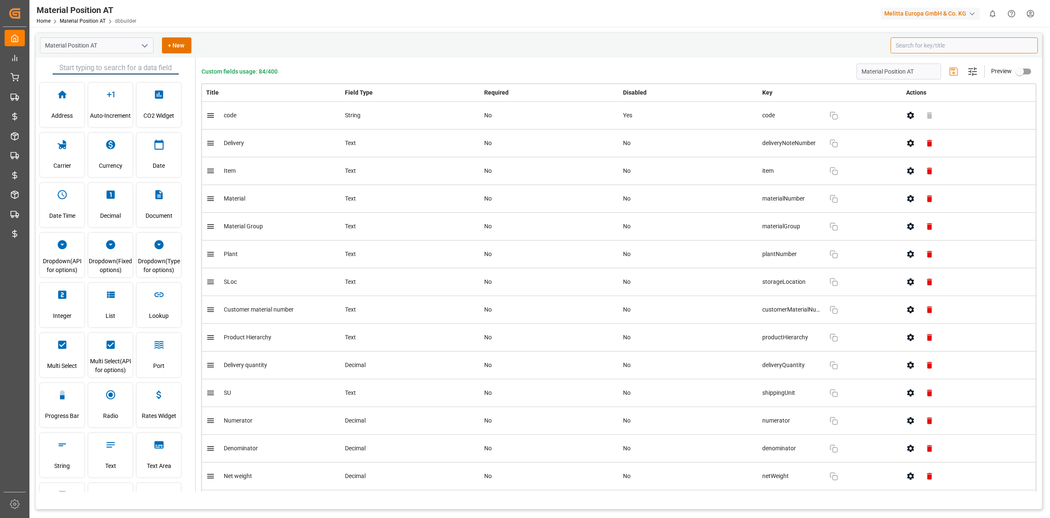
click at [911, 53] on input at bounding box center [963, 45] width 147 height 16
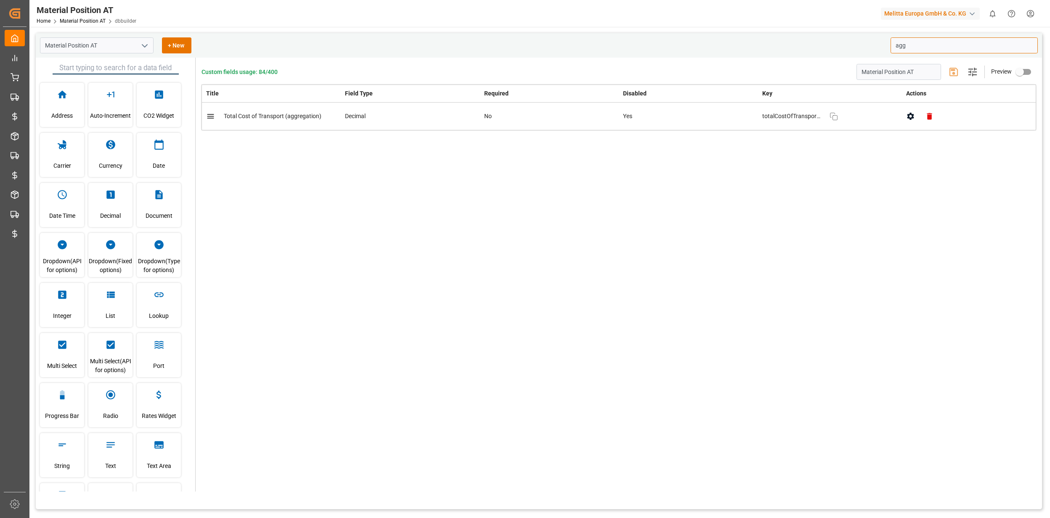
click at [843, 120] on div "totalCostOfTransportAggregation Copy" at bounding box center [827, 116] width 131 height 17
click at [835, 120] on icon "button" at bounding box center [834, 116] width 10 height 10
type input "agg"
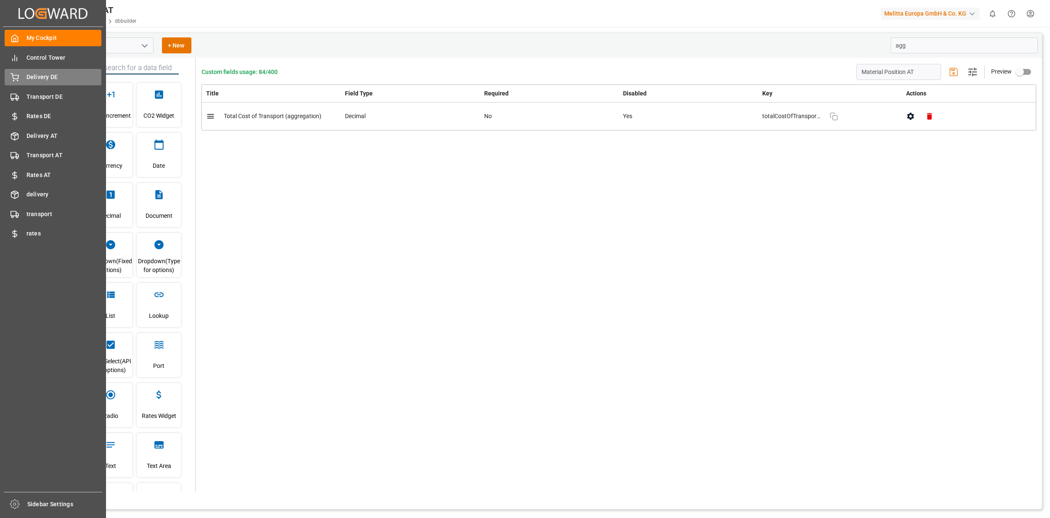
click at [27, 82] on div "Delivery DE Delivery DE" at bounding box center [53, 77] width 97 height 16
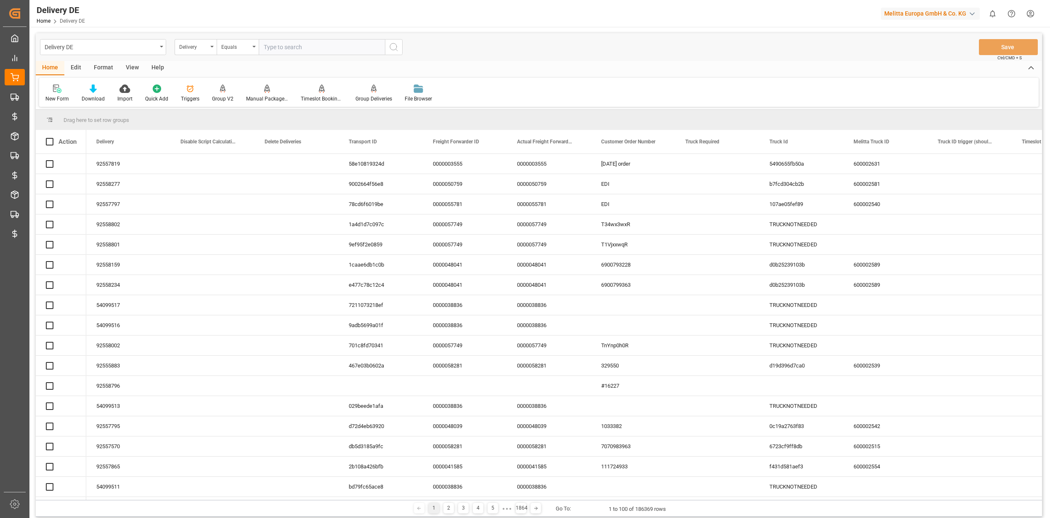
click at [273, 46] on input "text" at bounding box center [322, 47] width 126 height 16
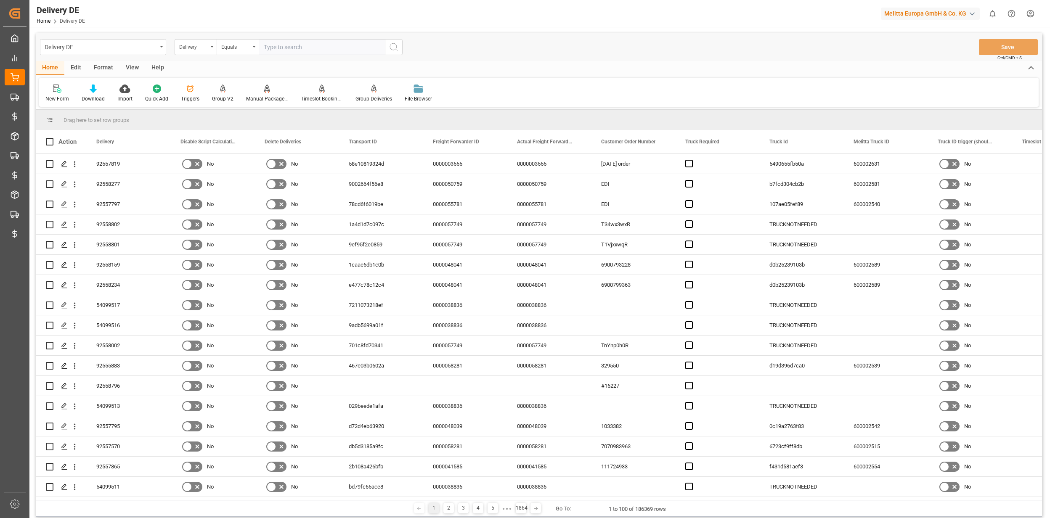
paste input "0054099045"
drag, startPoint x: 270, startPoint y: 46, endPoint x: 262, endPoint y: 44, distance: 8.4
click at [262, 45] on input "0054099045" at bounding box center [322, 47] width 126 height 16
type input "54099045"
